Goal: Transaction & Acquisition: Subscribe to service/newsletter

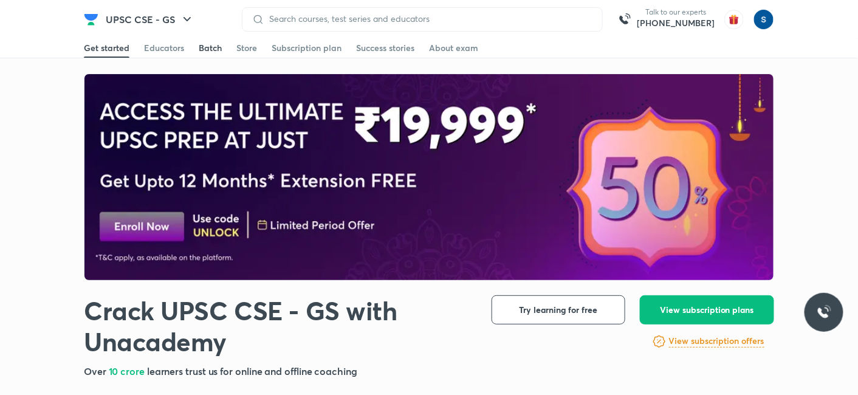
click at [208, 43] on div "Batch" at bounding box center [210, 48] width 23 height 12
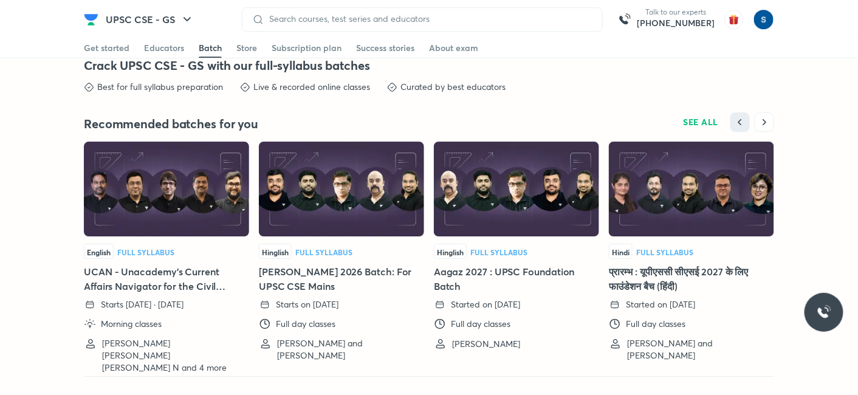
scroll to position [2655, 0]
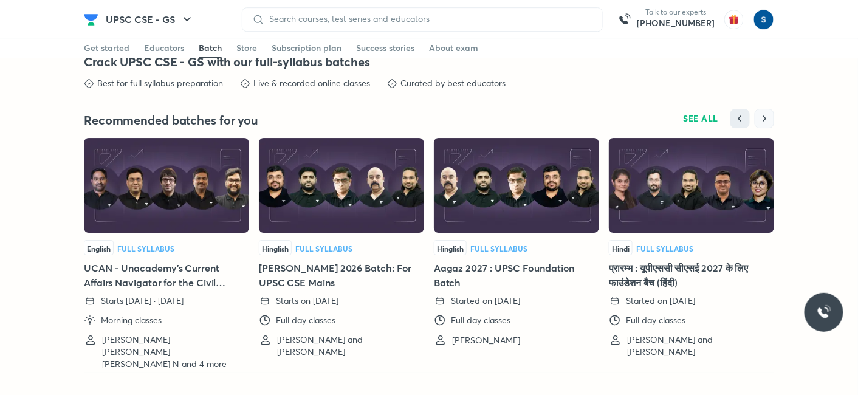
click at [761, 117] on icon "button" at bounding box center [764, 118] width 12 height 12
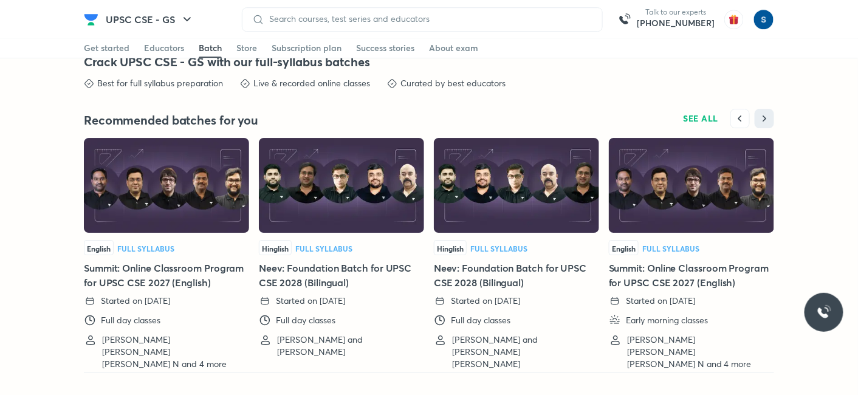
click at [268, 48] on div "Get started Educators Batch Store Subscription plan Success stories About exam" at bounding box center [429, 47] width 690 height 19
click at [276, 46] on div "Subscription plan" at bounding box center [307, 48] width 70 height 12
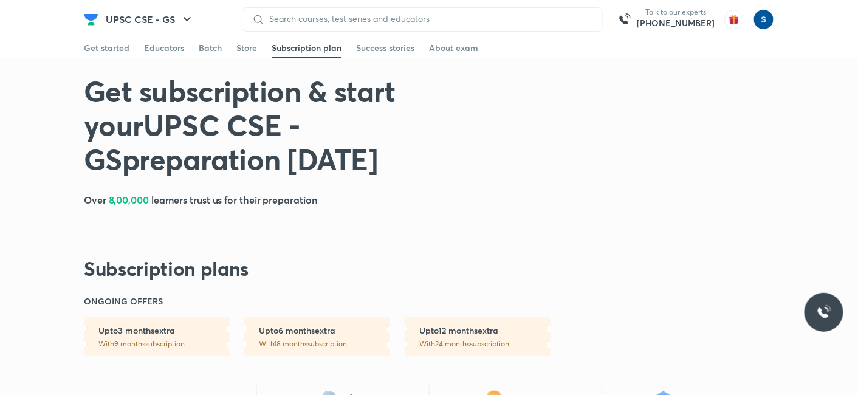
scroll to position [345, 0]
